Goal: Information Seeking & Learning: Find specific fact

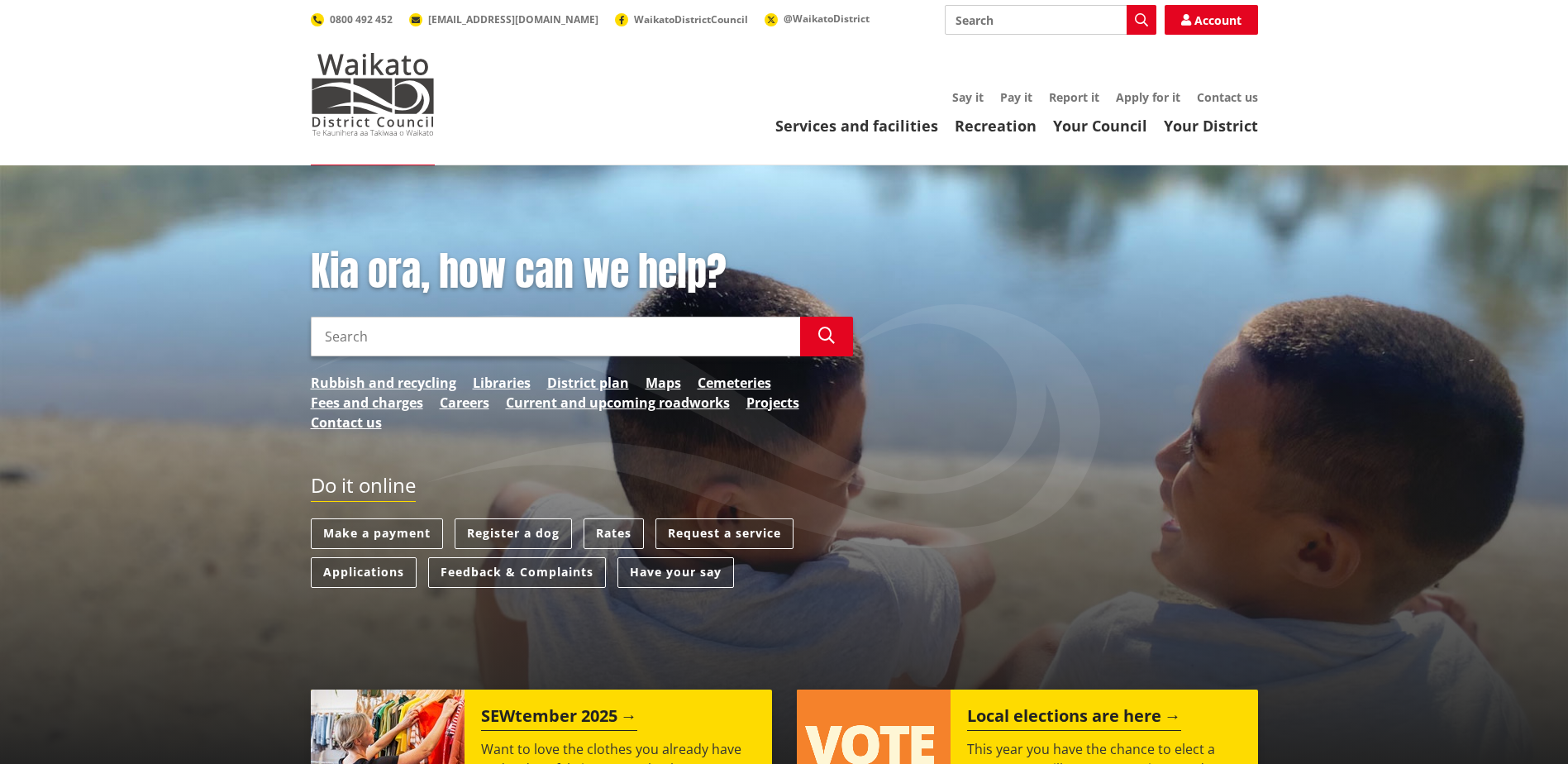
click at [1008, 23] on input "Search" at bounding box center [1051, 19] width 211 height 30
type input ","
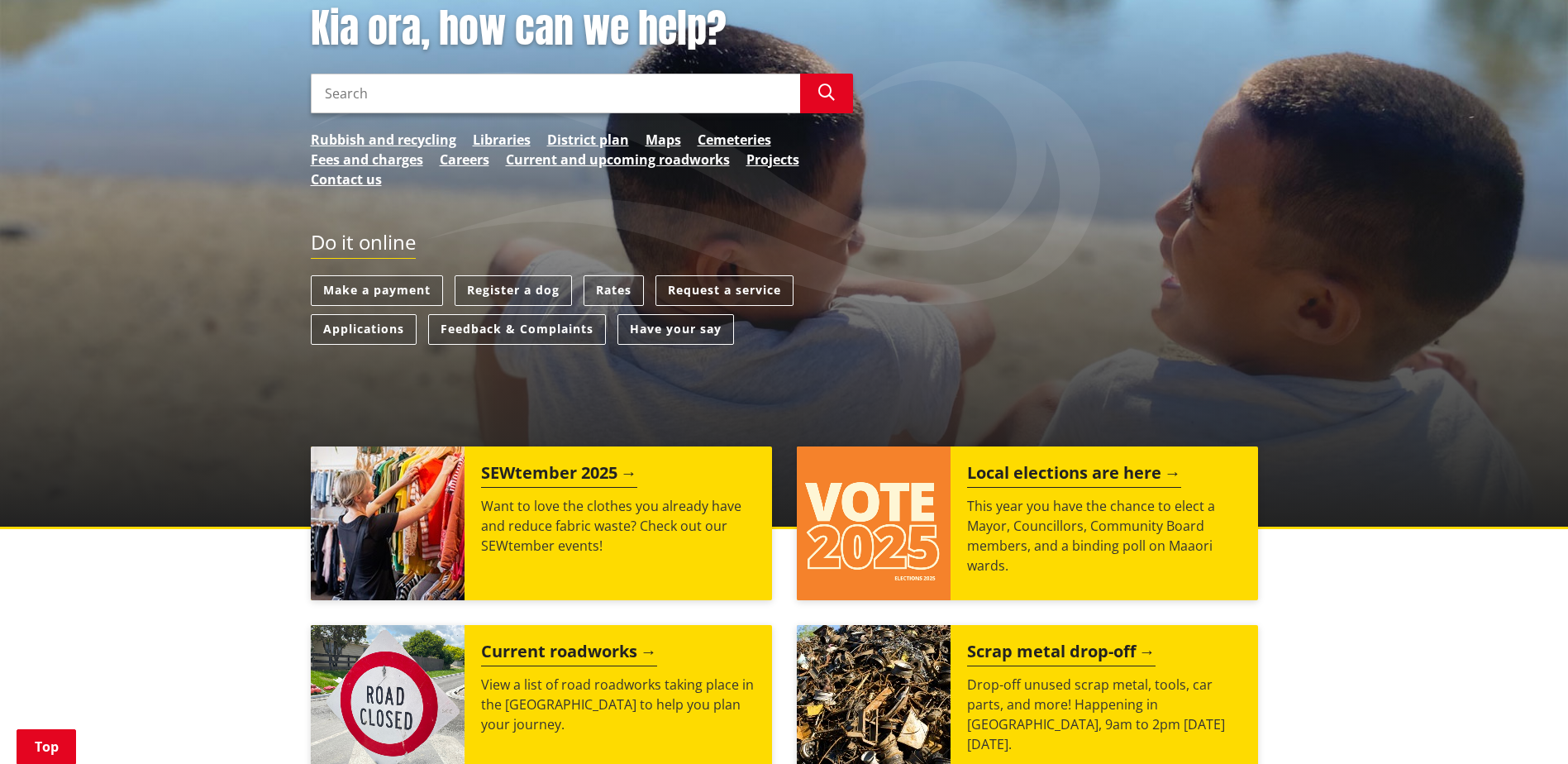
scroll to position [248, 0]
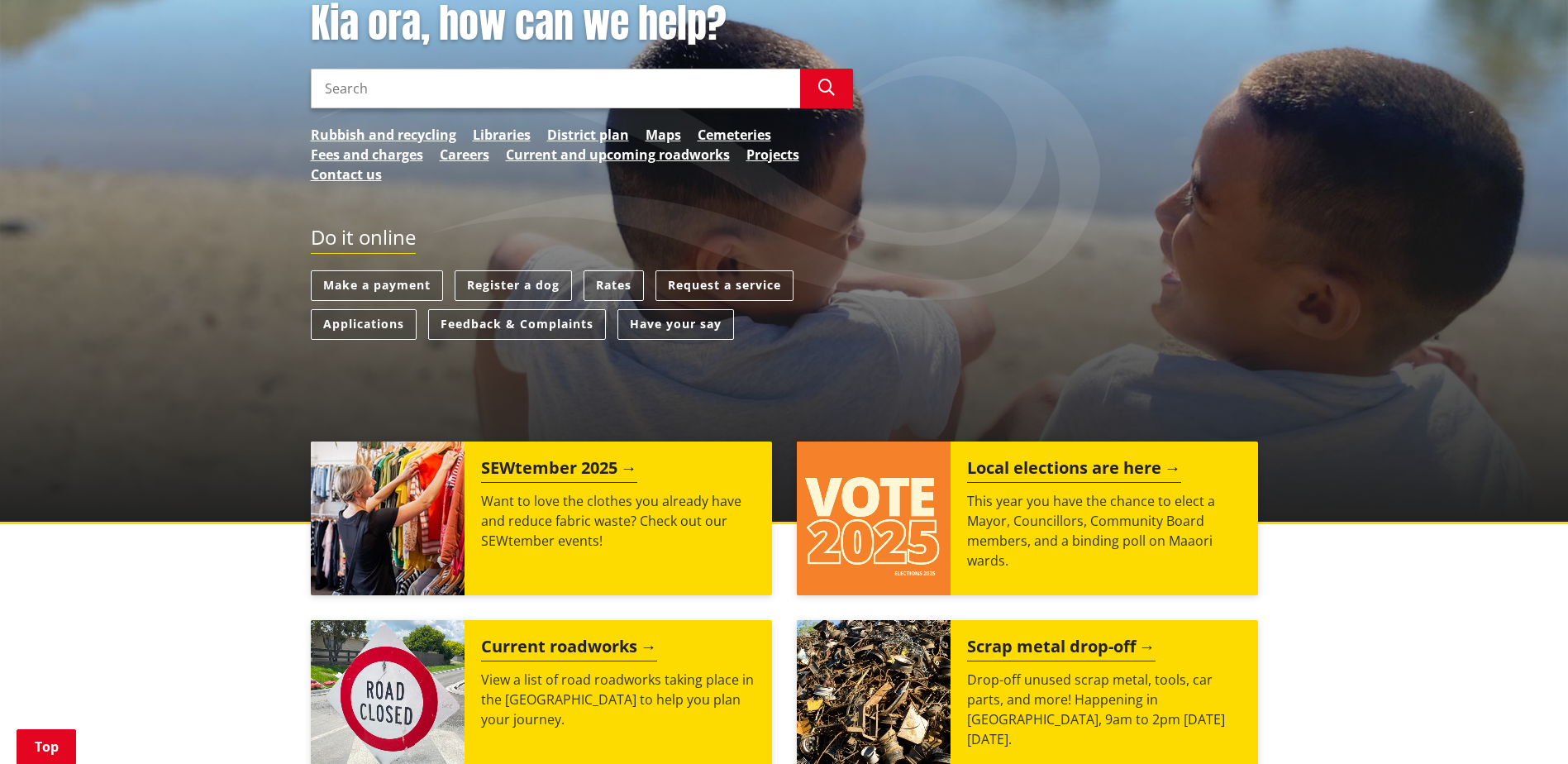
type input "meet the candidates in [GEOGRAPHIC_DATA]"
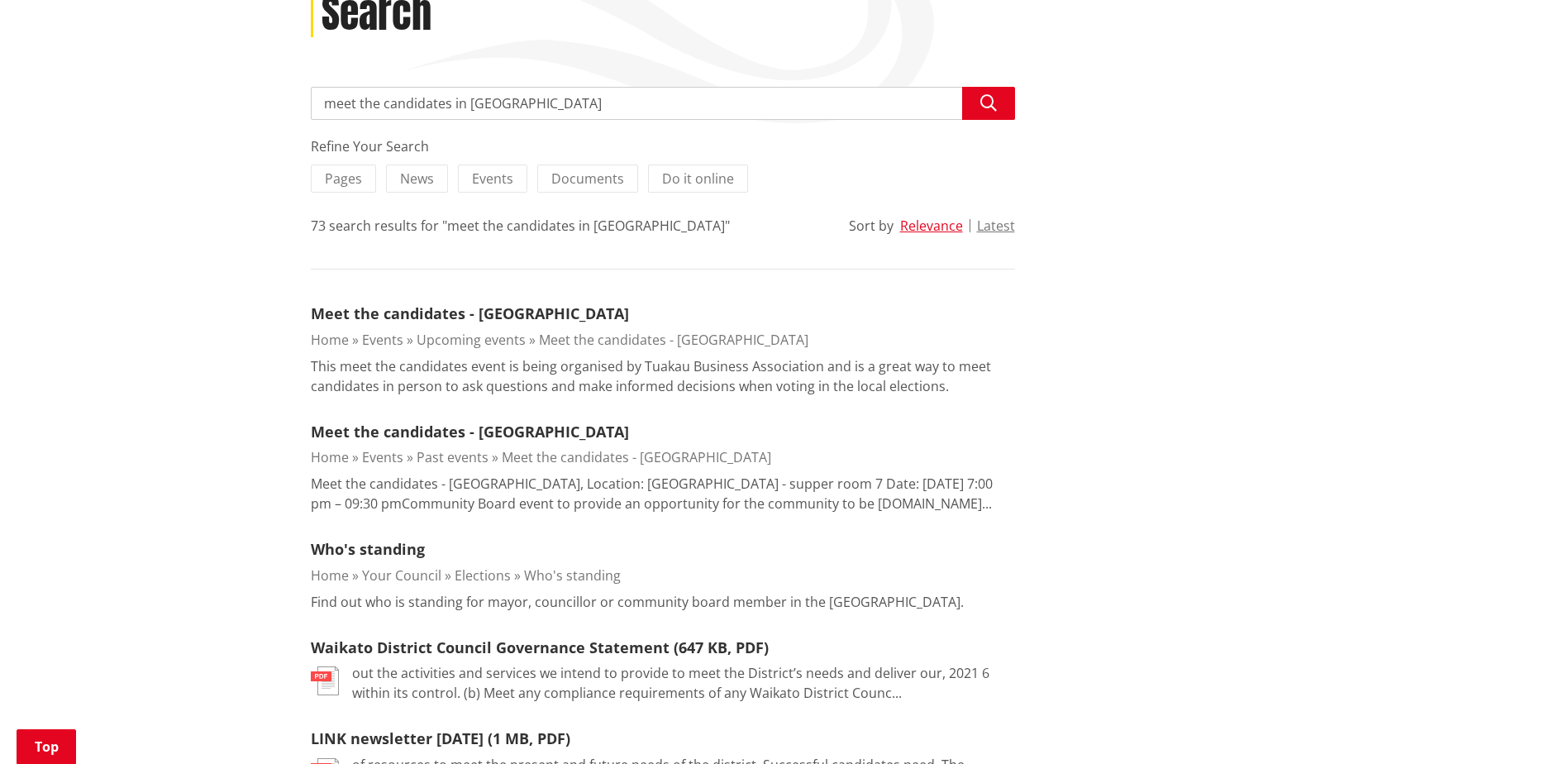
scroll to position [248, 0]
click at [453, 313] on link "Meet the candidates - Tuakau" at bounding box center [470, 313] width 318 height 20
